Goal: Information Seeking & Learning: Learn about a topic

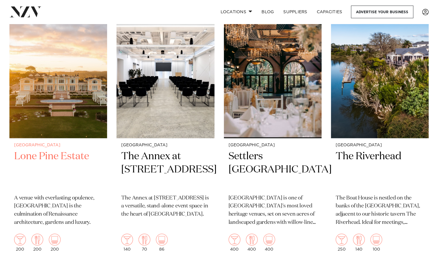
scroll to position [515, 0]
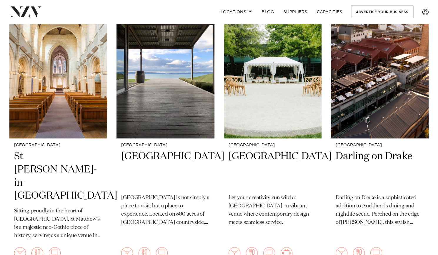
scroll to position [1549, 0]
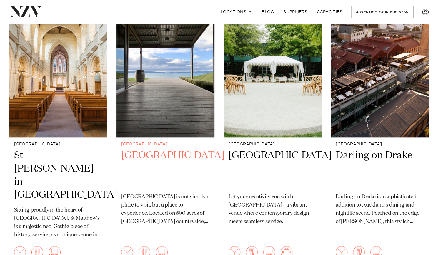
click at [141, 149] on h2 "Kauri Bay" at bounding box center [165, 169] width 88 height 40
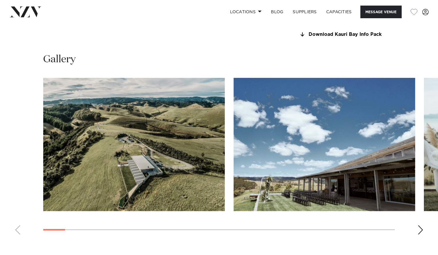
scroll to position [524, 0]
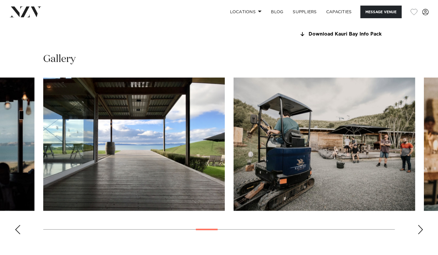
click at [359, 34] on link "Download Kauri Bay Info Pack" at bounding box center [347, 34] width 96 height 5
click at [377, 164] on img "15 / 30" at bounding box center [323, 144] width 181 height 133
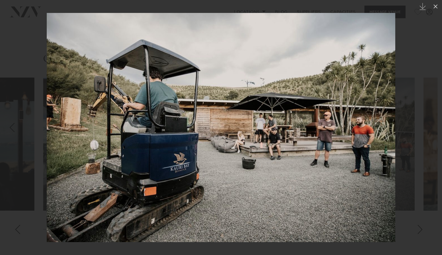
click at [438, 60] on div at bounding box center [221, 127] width 442 height 255
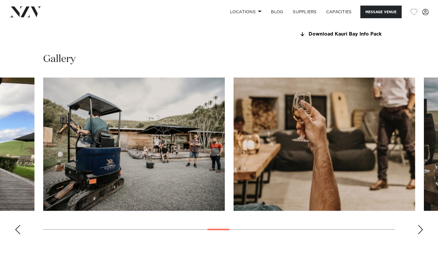
click at [420, 228] on div "Next slide" at bounding box center [420, 229] width 6 height 9
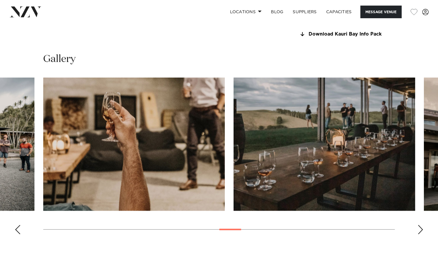
click at [420, 228] on div "Next slide" at bounding box center [420, 229] width 6 height 9
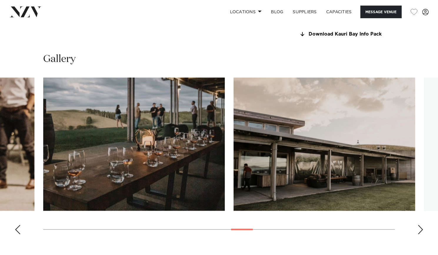
click at [420, 228] on div "Next slide" at bounding box center [420, 229] width 6 height 9
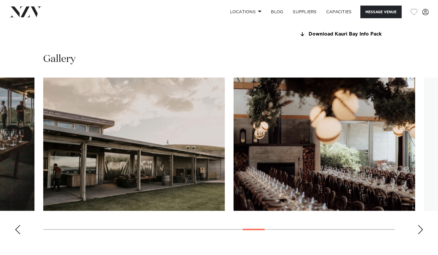
click at [420, 228] on div "Next slide" at bounding box center [420, 229] width 6 height 9
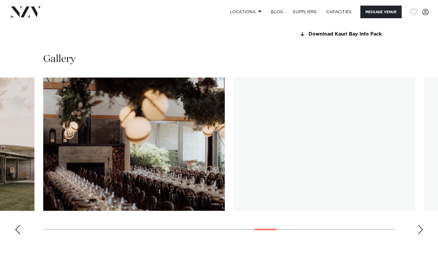
click at [420, 228] on div "Next slide" at bounding box center [420, 229] width 6 height 9
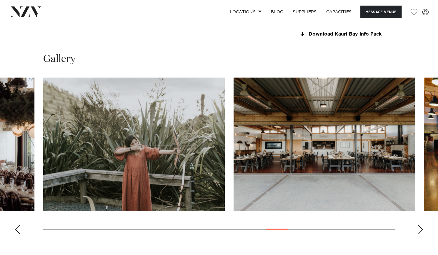
click at [420, 228] on div "Next slide" at bounding box center [420, 229] width 6 height 9
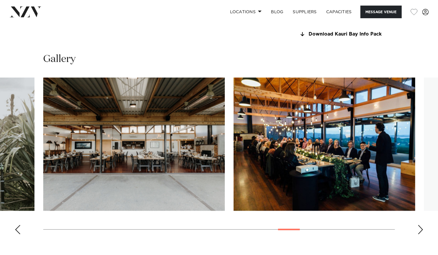
click at [420, 228] on div "Next slide" at bounding box center [420, 229] width 6 height 9
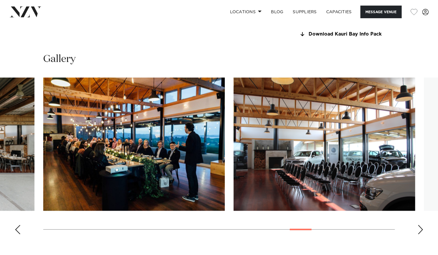
click at [420, 228] on div "Next slide" at bounding box center [420, 229] width 6 height 9
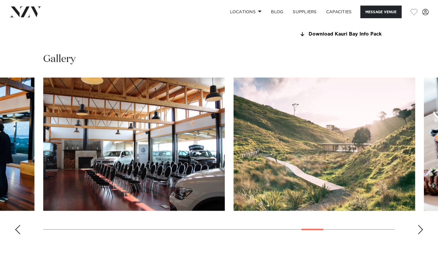
click at [420, 228] on div "Next slide" at bounding box center [420, 229] width 6 height 9
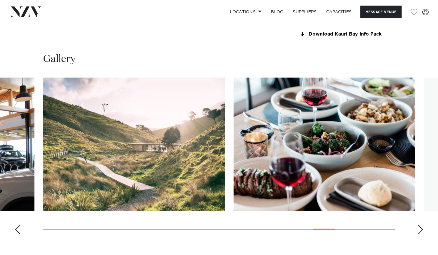
click at [420, 228] on div "Next slide" at bounding box center [420, 229] width 6 height 9
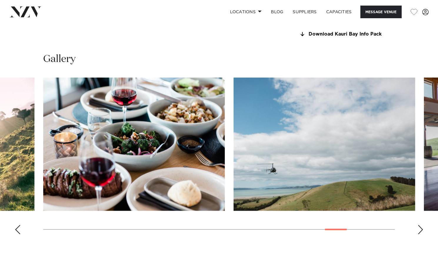
click at [420, 228] on div "Next slide" at bounding box center [420, 229] width 6 height 9
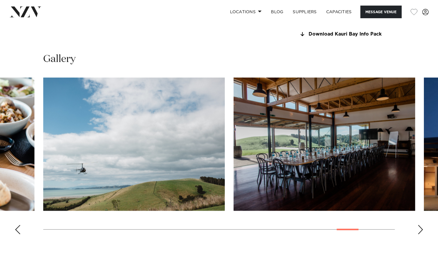
click at [420, 228] on div "Next slide" at bounding box center [420, 229] width 6 height 9
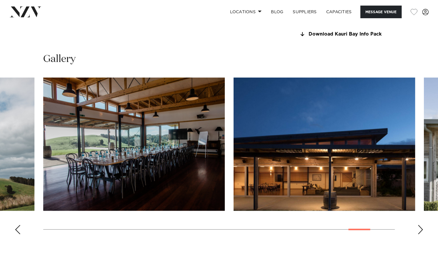
click at [420, 228] on div "Next slide" at bounding box center [420, 229] width 6 height 9
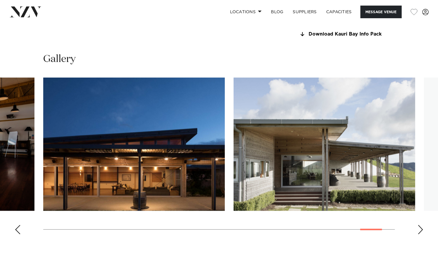
click at [420, 228] on div "Next slide" at bounding box center [420, 229] width 6 height 9
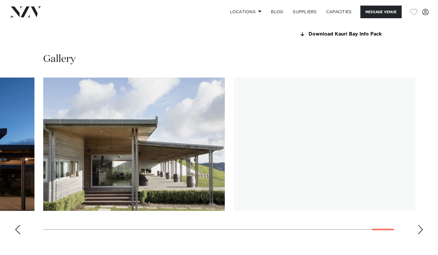
click at [420, 228] on div "Next slide" at bounding box center [420, 229] width 6 height 9
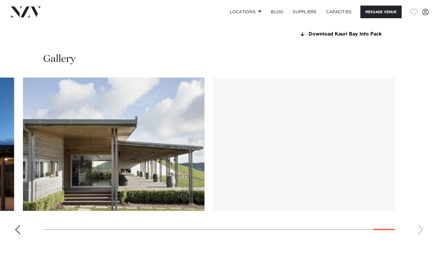
click at [420, 228] on swiper-container at bounding box center [219, 158] width 438 height 161
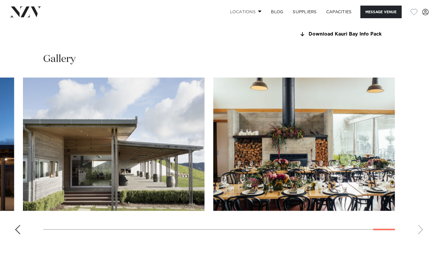
click at [258, 11] on span at bounding box center [260, 11] width 4 height 2
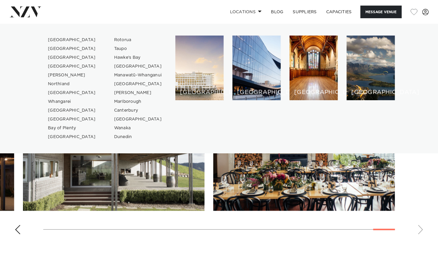
click at [411, 168] on swiper-container at bounding box center [219, 158] width 438 height 161
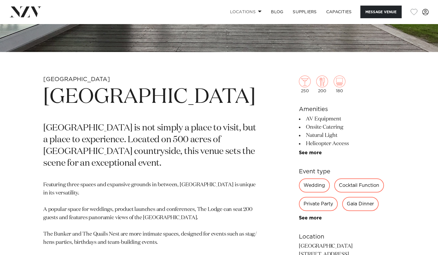
scroll to position [179, 0]
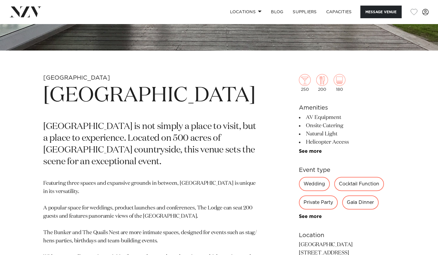
click at [323, 207] on div "Private Party" at bounding box center [318, 203] width 39 height 14
click at [316, 204] on div "Private Party" at bounding box center [318, 203] width 39 height 14
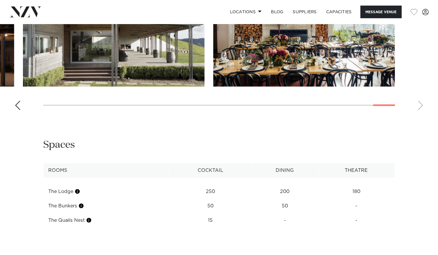
scroll to position [649, 0]
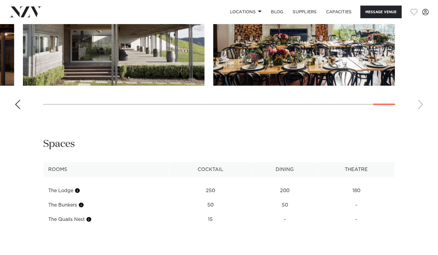
click at [75, 170] on th "Rooms" at bounding box center [106, 169] width 125 height 14
click at [19, 106] on div "Previous slide" at bounding box center [18, 104] width 6 height 9
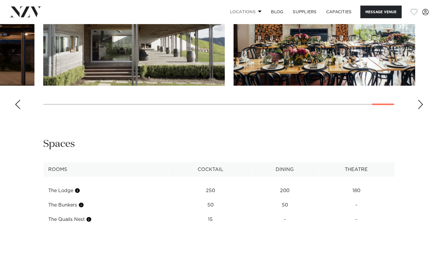
click at [249, 11] on link "Locations" at bounding box center [245, 12] width 41 height 13
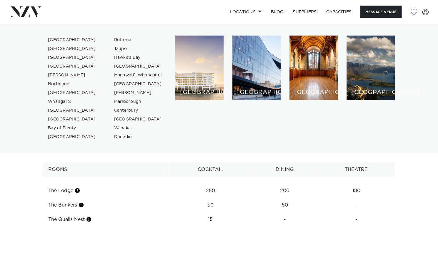
click at [59, 42] on link "[GEOGRAPHIC_DATA]" at bounding box center [71, 40] width 57 height 9
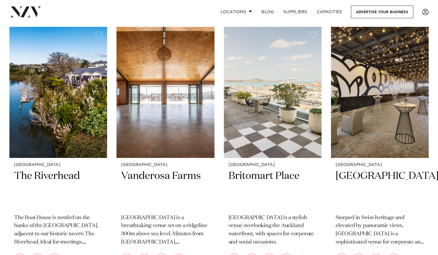
scroll to position [495, 0]
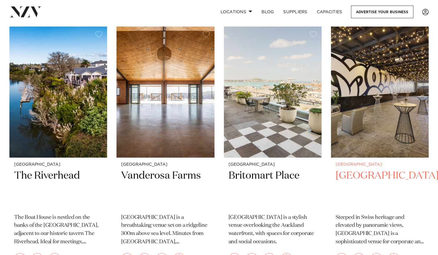
click at [372, 171] on h2 "[GEOGRAPHIC_DATA]" at bounding box center [380, 189] width 88 height 40
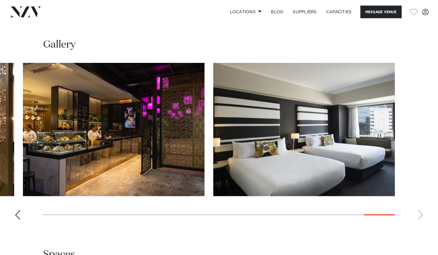
scroll to position [546, 0]
click at [420, 224] on swiper-container at bounding box center [219, 143] width 438 height 161
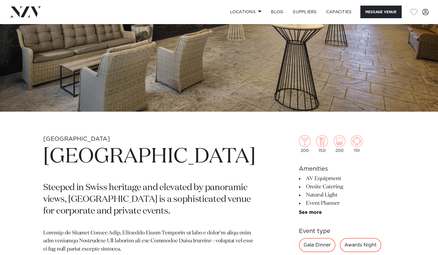
scroll to position [0, 0]
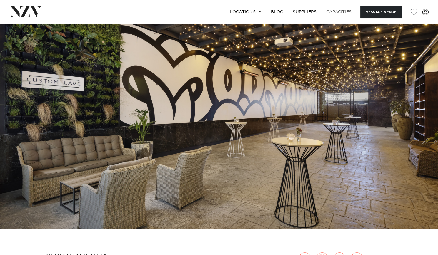
click at [333, 14] on link "Capacities" at bounding box center [338, 12] width 35 height 13
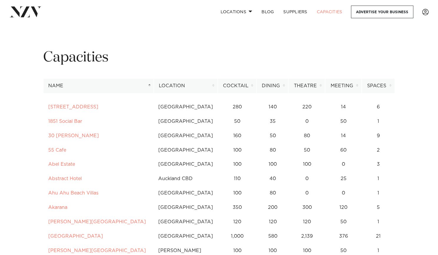
click at [258, 86] on th "Dining" at bounding box center [272, 86] width 32 height 14
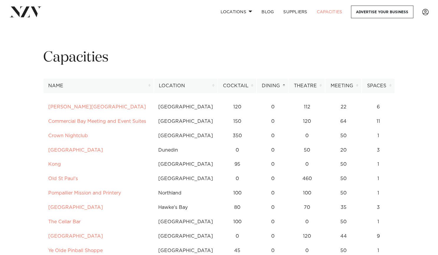
click at [253, 86] on th "Cocktail" at bounding box center [237, 86] width 39 height 14
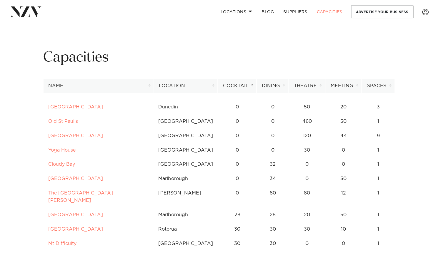
click at [215, 86] on th "Location" at bounding box center [186, 86] width 64 height 14
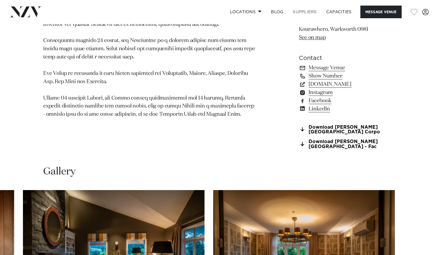
scroll to position [421, 0]
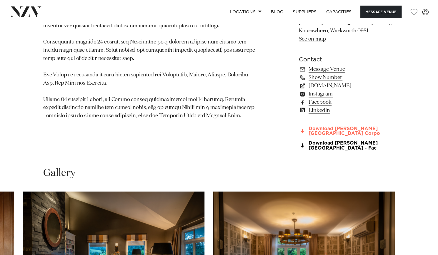
click at [363, 131] on link "Download Woodhouse Mountain Lodge Corpo" at bounding box center [347, 131] width 96 height 10
